Goal: Navigation & Orientation: Go to known website

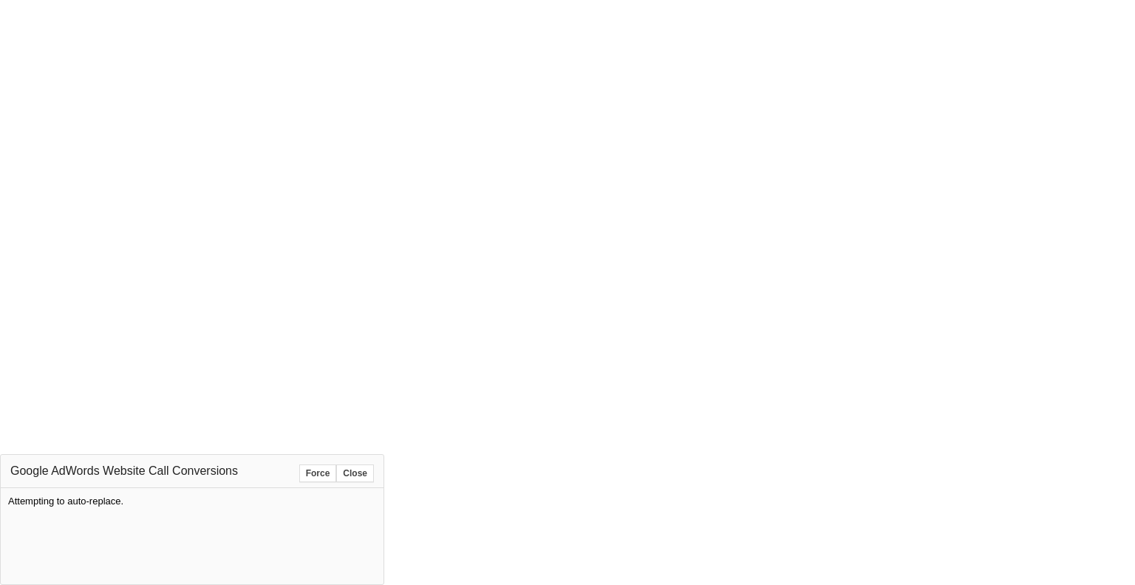
click at [324, 471] on button "Force" at bounding box center [318, 473] width 38 height 18
click at [321, 472] on button "Force" at bounding box center [318, 473] width 38 height 18
